Goal: Find specific page/section: Find specific page/section

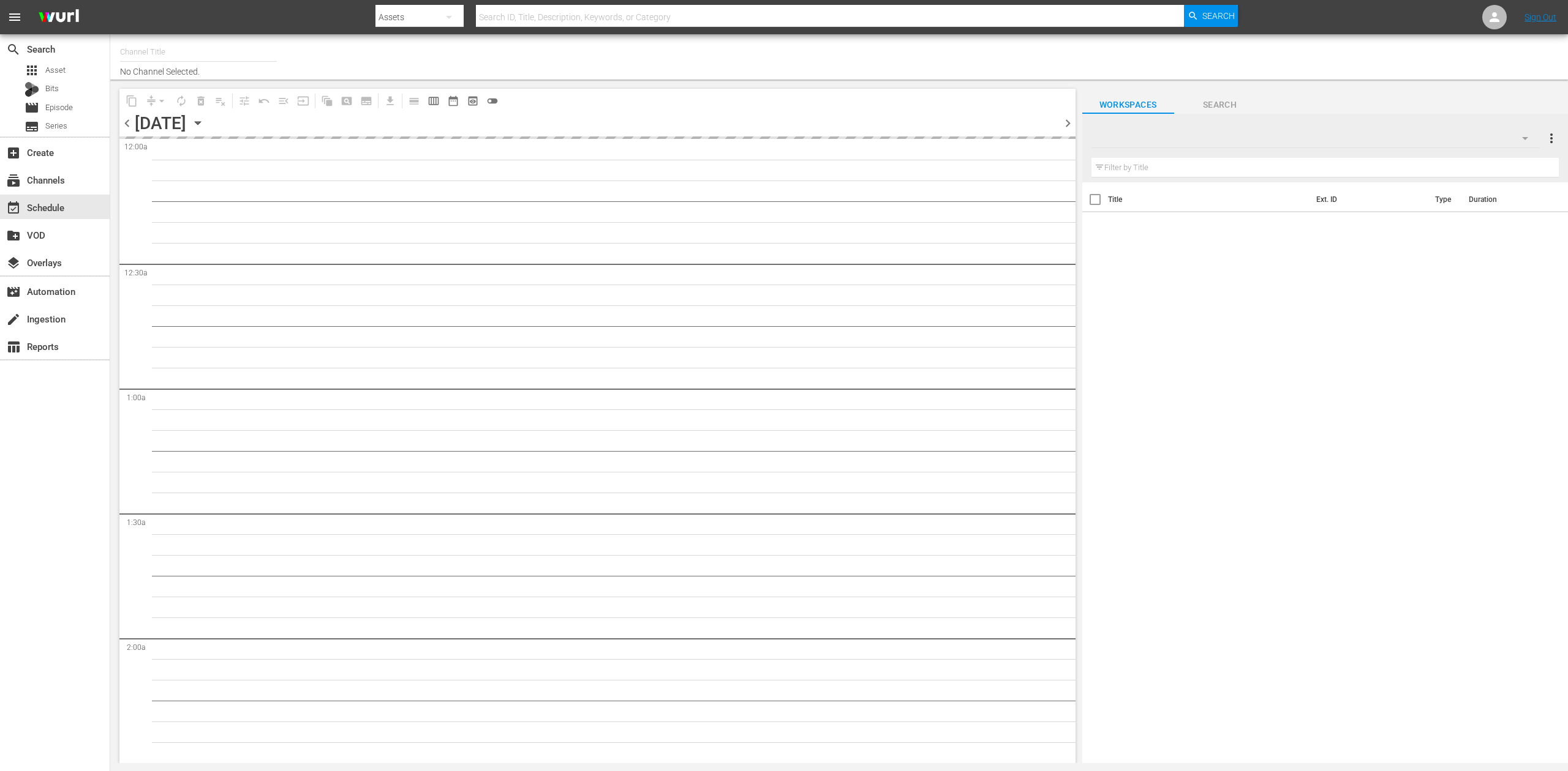
type input "Perform (1053)"
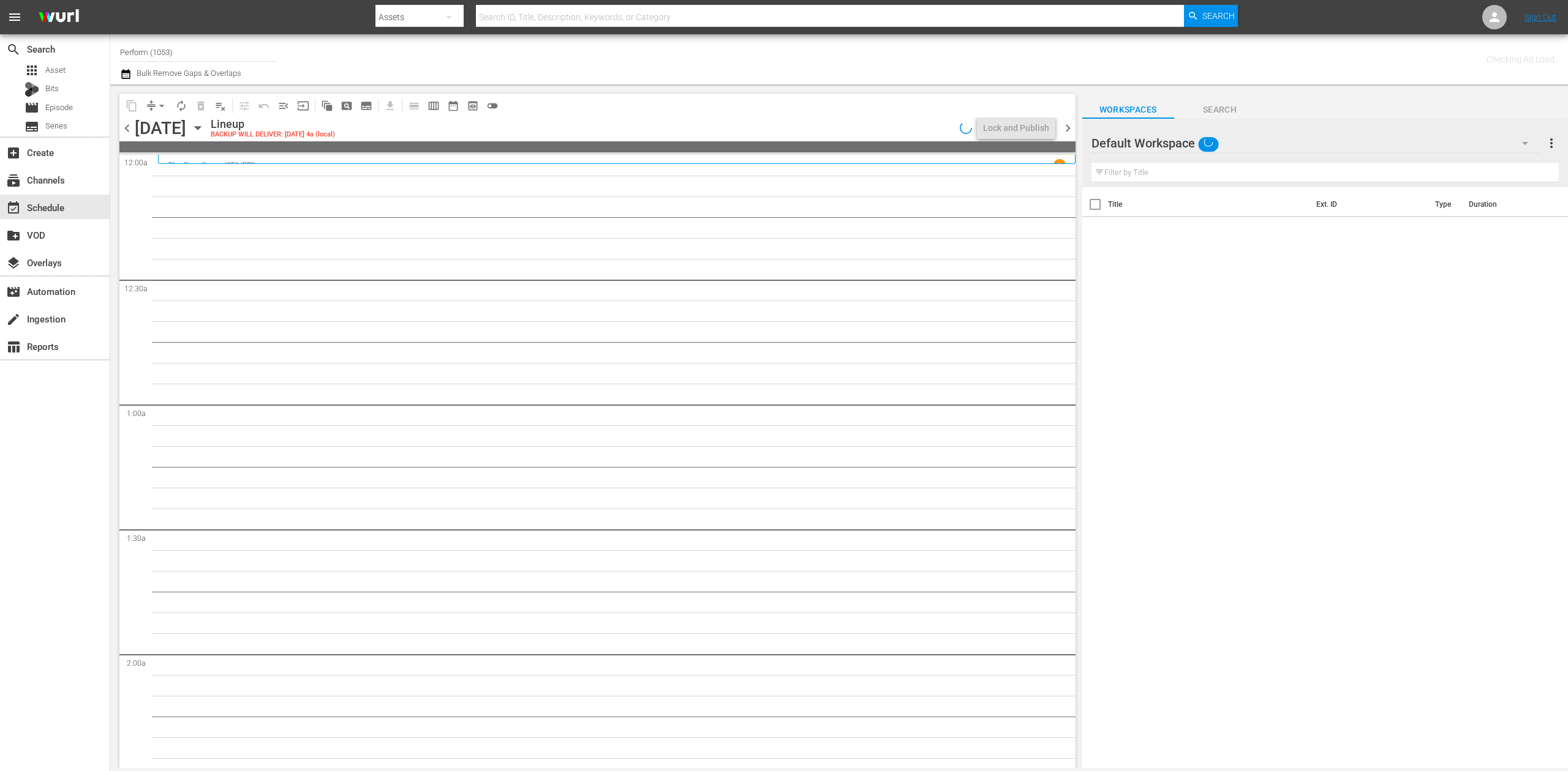
click at [30, 497] on div "search Search apps Asset Bits movie Episode subtitles Series add_box Create sub…" at bounding box center [55, 419] width 110 height 771
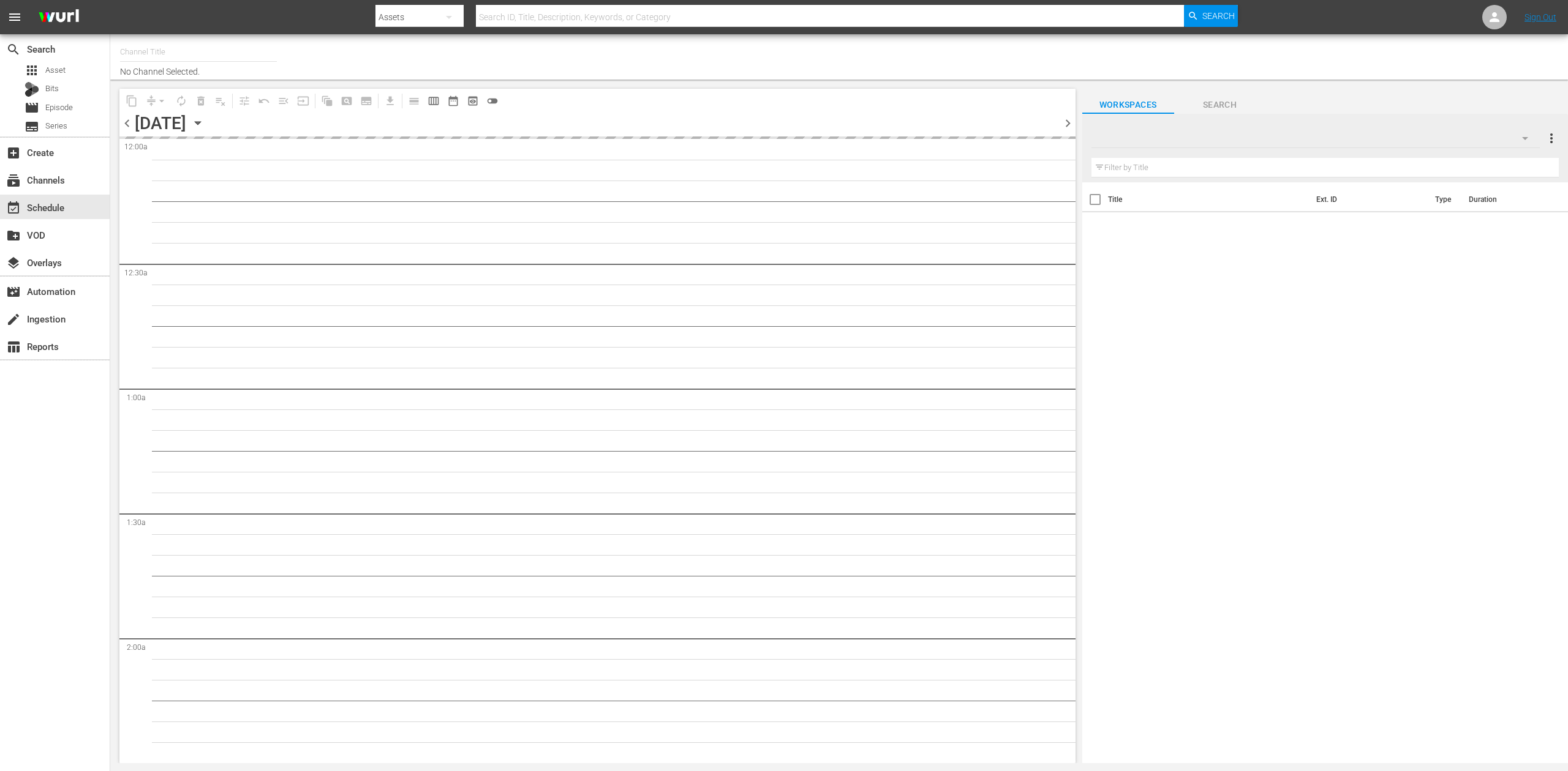
type input "Perform (1053)"
